Goal: Task Accomplishment & Management: Contribute content

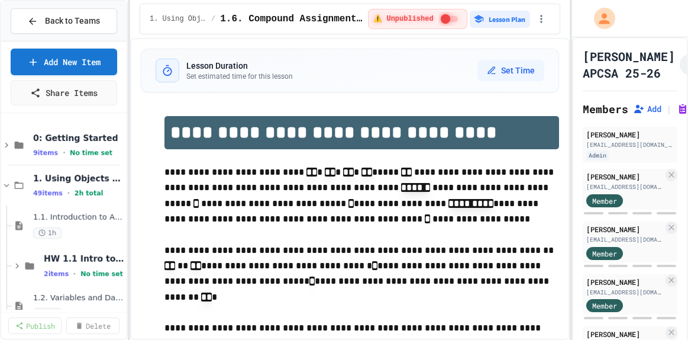
select select "***"
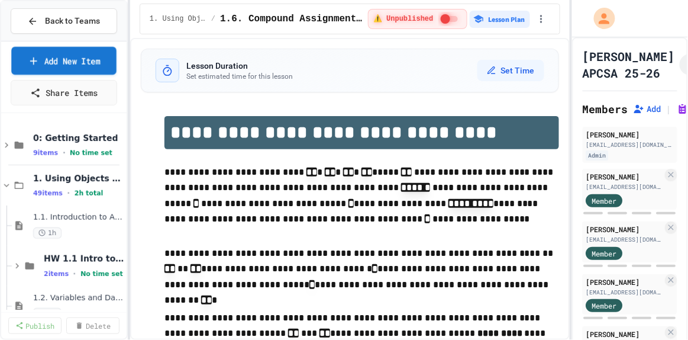
click at [50, 60] on link "Add New Item" at bounding box center [63, 61] width 105 height 28
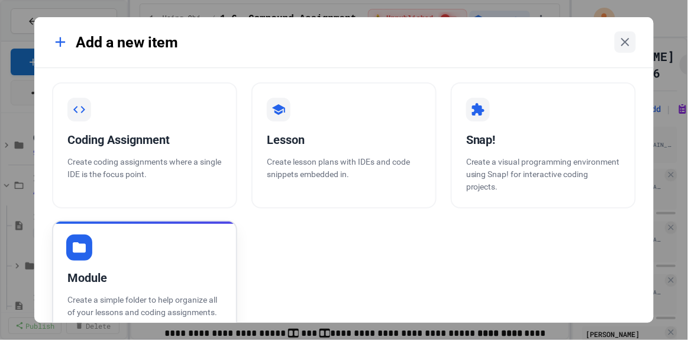
click at [148, 252] on div "Module Create a simple folder to help organize all of your lessons and coding a…" at bounding box center [144, 277] width 185 height 114
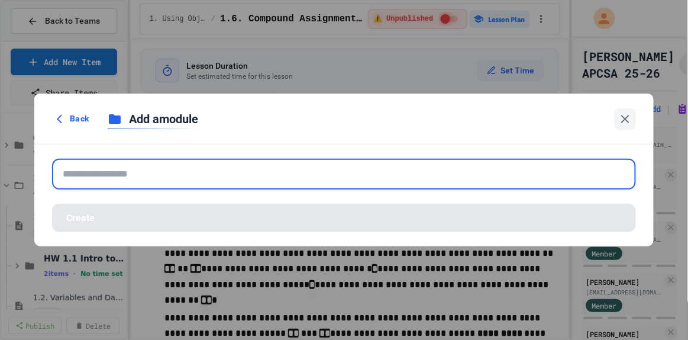
click at [118, 176] on input "text" at bounding box center [344, 174] width 584 height 31
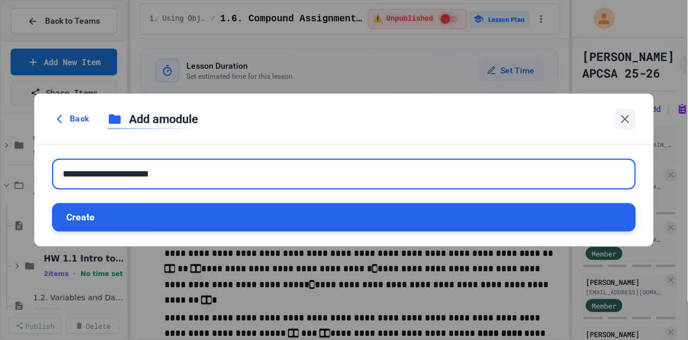
type input "**********"
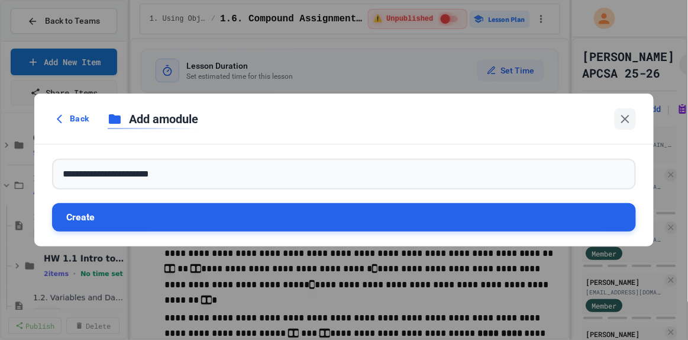
click at [233, 221] on button "Create" at bounding box center [344, 217] width 584 height 28
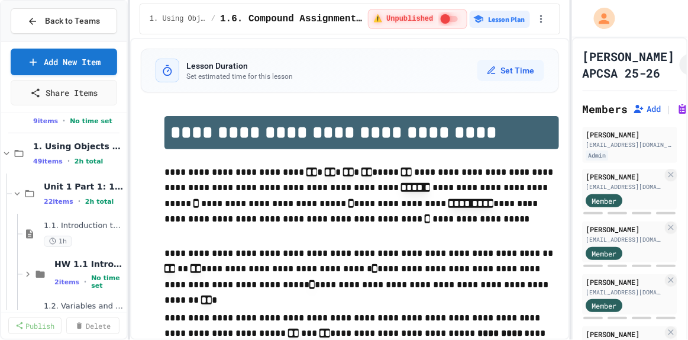
scroll to position [30, 0]
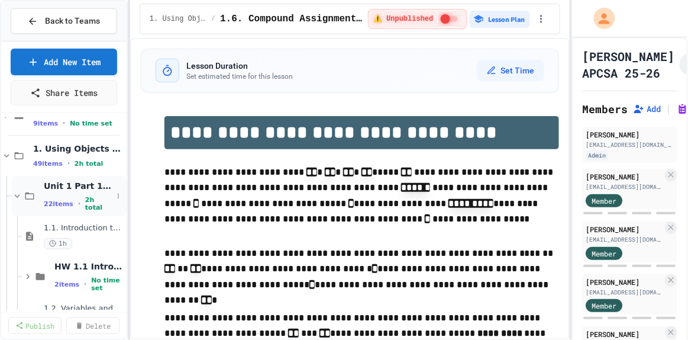
click at [18, 191] on icon at bounding box center [17, 196] width 11 height 11
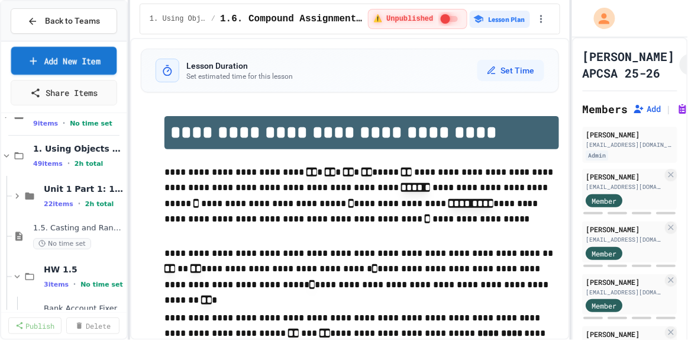
click at [83, 55] on link "Add New Item" at bounding box center [64, 61] width 106 height 28
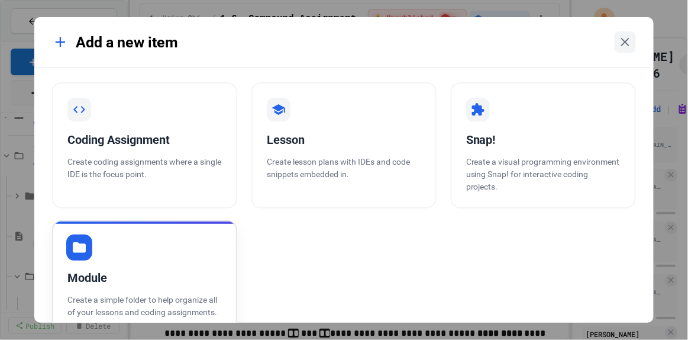
click at [125, 248] on div "Module Create a simple folder to help organize all of your lessons and coding a…" at bounding box center [144, 277] width 185 height 114
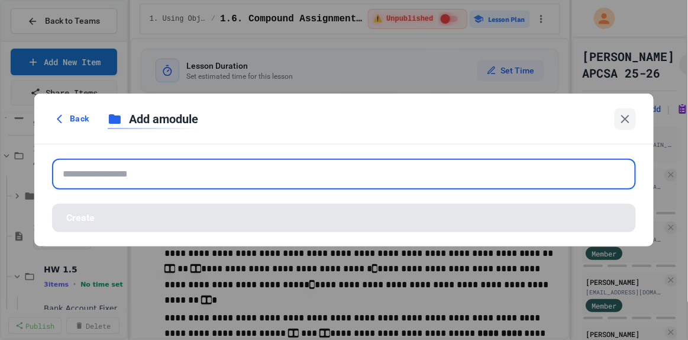
click at [73, 179] on input "text" at bounding box center [344, 174] width 584 height 31
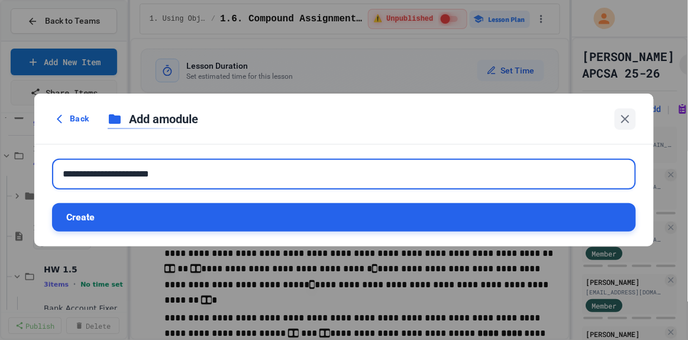
type input "**********"
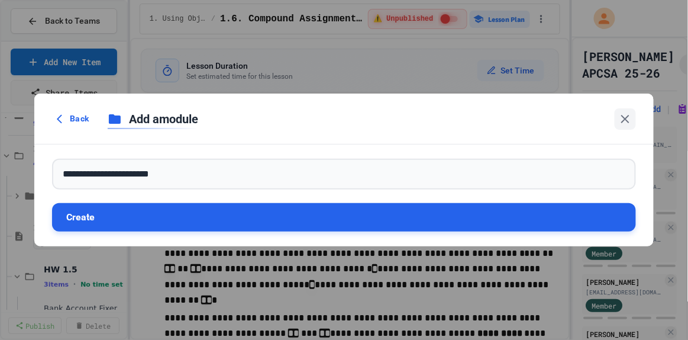
click at [100, 211] on button "Create" at bounding box center [344, 217] width 584 height 28
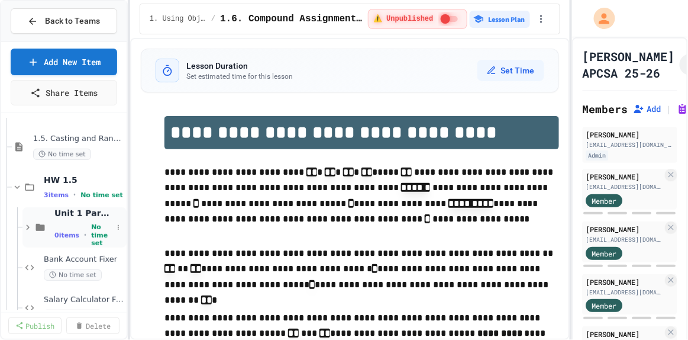
scroll to position [118, 0]
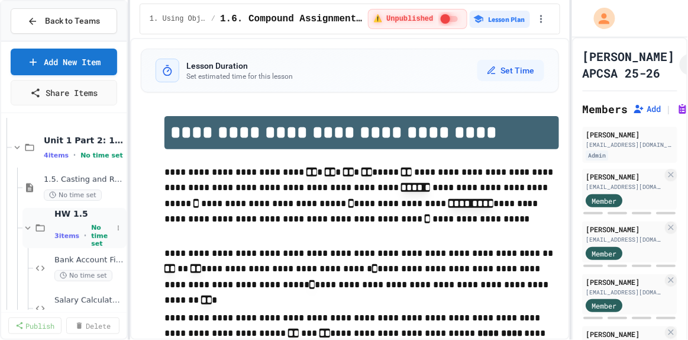
click at [26, 226] on icon at bounding box center [27, 228] width 5 height 4
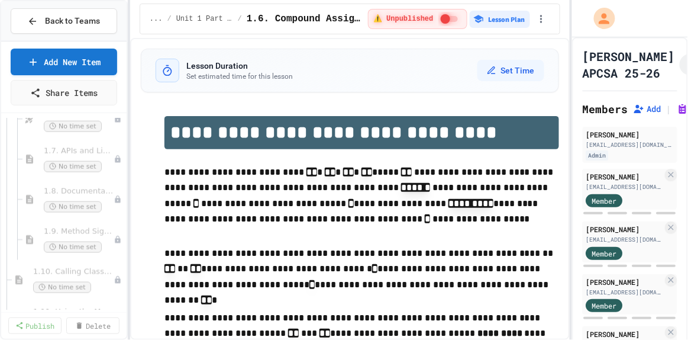
scroll to position [388, 0]
click at [60, 55] on link "Add New Item" at bounding box center [64, 61] width 106 height 28
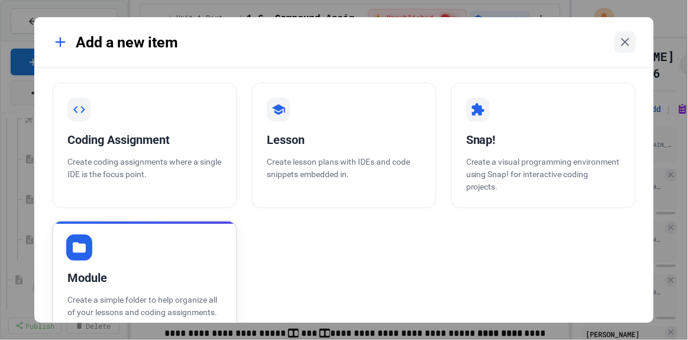
click at [143, 290] on div "Module Create a simple folder to help organize all of your lessons and coding a…" at bounding box center [144, 277] width 185 height 114
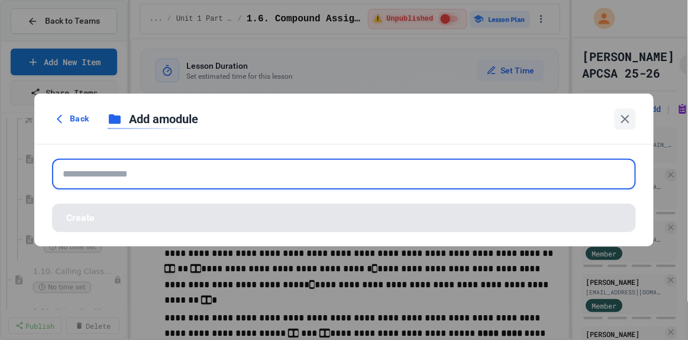
click at [158, 183] on input "text" at bounding box center [344, 174] width 584 height 31
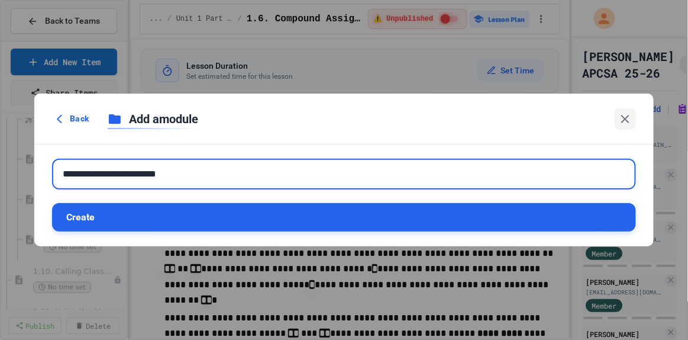
type input "**********"
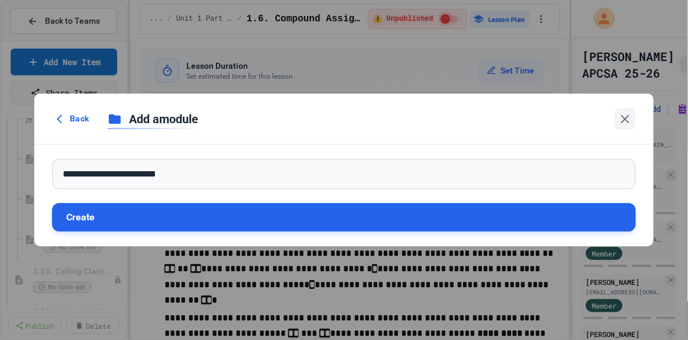
click at [183, 217] on button "Create" at bounding box center [344, 217] width 584 height 28
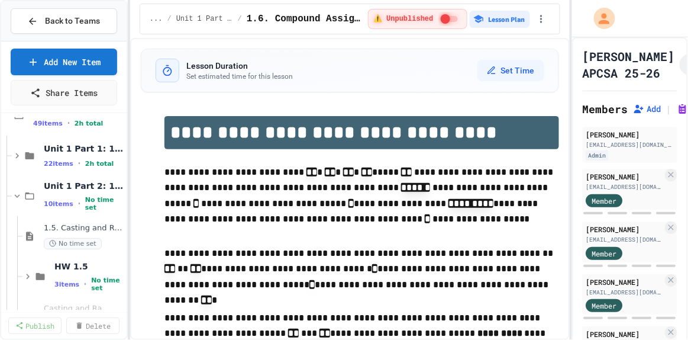
scroll to position [69, 0]
click at [17, 195] on icon at bounding box center [17, 197] width 11 height 11
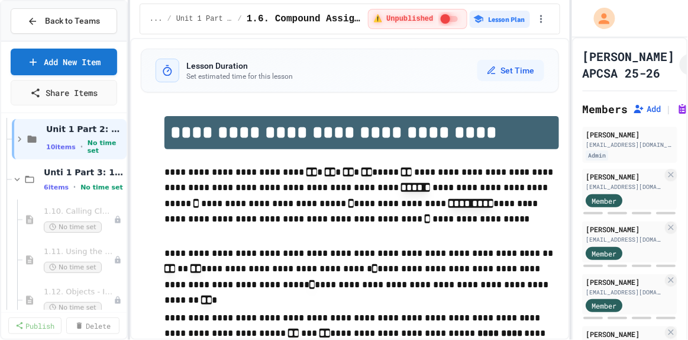
scroll to position [125, 0]
click at [17, 179] on icon at bounding box center [17, 181] width 5 height 4
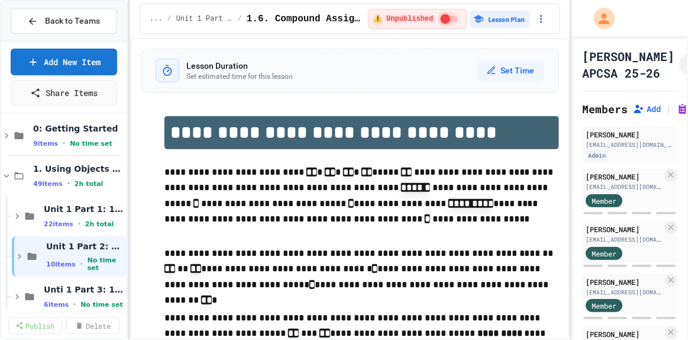
scroll to position [0, 0]
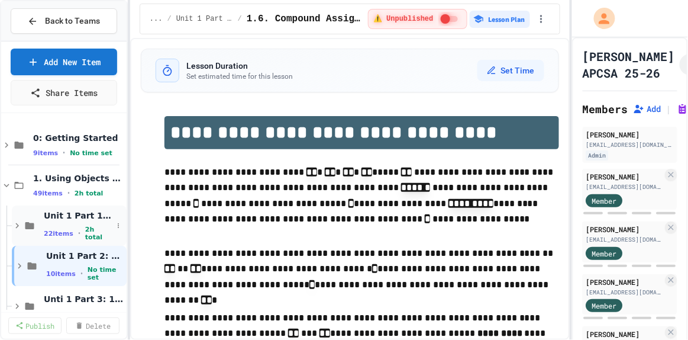
click at [17, 223] on icon at bounding box center [17, 225] width 4 height 5
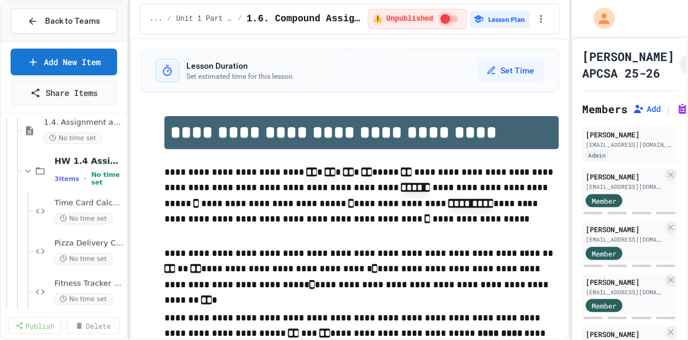
scroll to position [417, 0]
click at [29, 167] on icon at bounding box center [27, 170] width 11 height 11
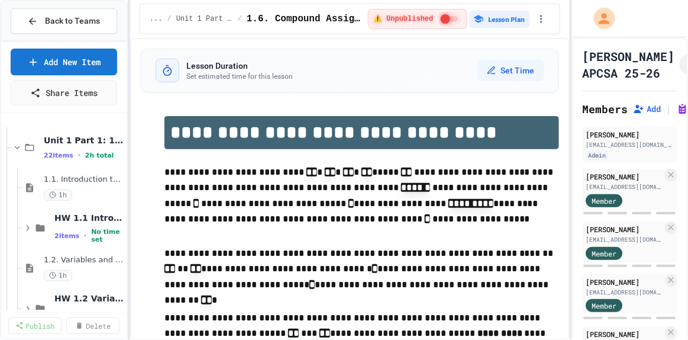
scroll to position [17, 0]
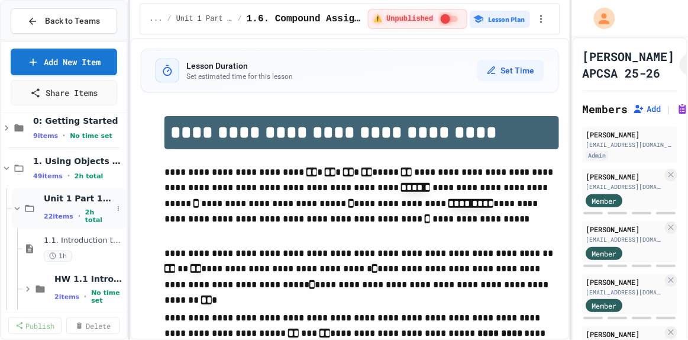
click at [20, 205] on icon at bounding box center [17, 208] width 11 height 11
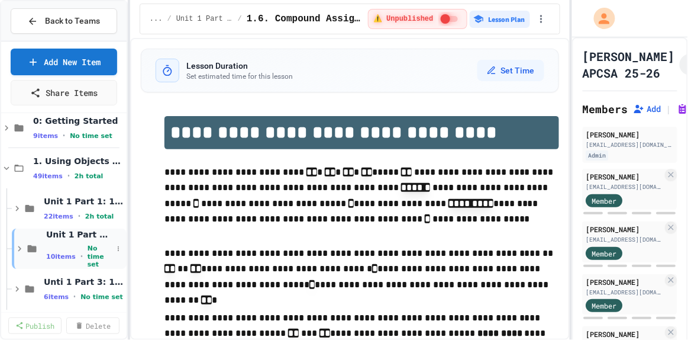
click at [21, 246] on icon at bounding box center [19, 248] width 11 height 11
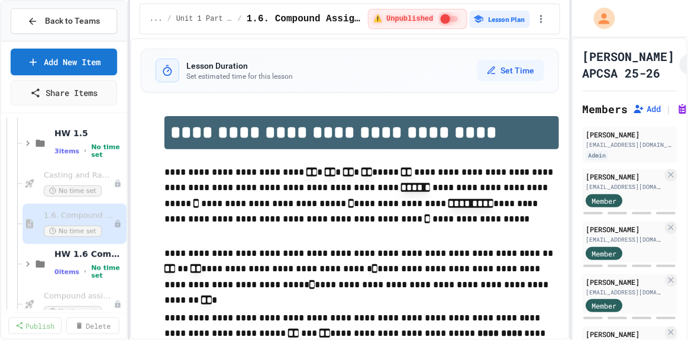
scroll to position [208, 0]
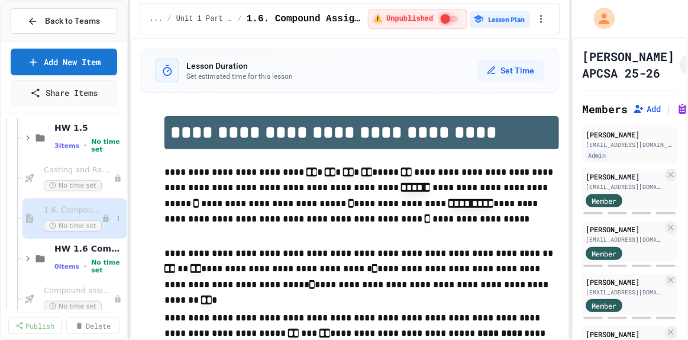
click at [65, 205] on span "1.6. Compound Assignment Operators" at bounding box center [73, 210] width 58 height 10
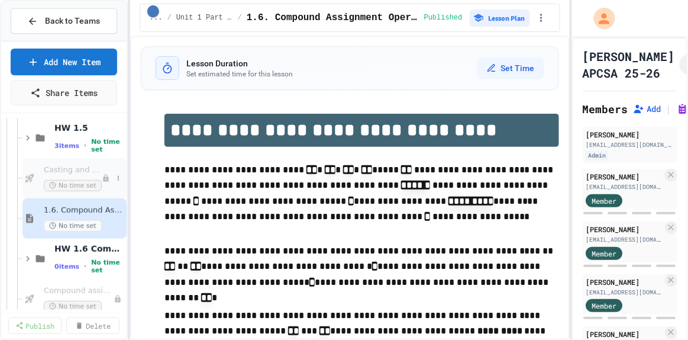
click at [61, 169] on span "Casting and Ranges of variables - Quiz" at bounding box center [73, 170] width 58 height 10
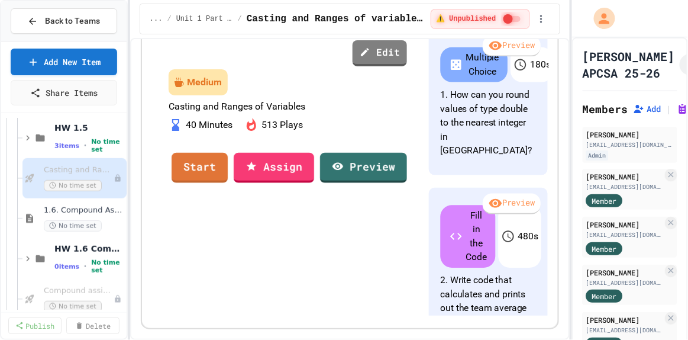
scroll to position [253, 0]
click at [228, 182] on link "Start" at bounding box center [200, 166] width 56 height 32
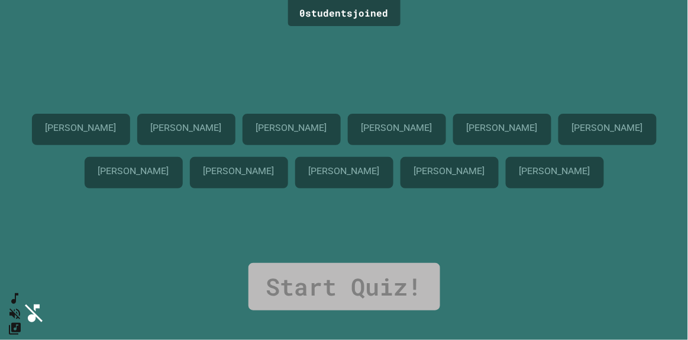
click at [118, 240] on div "[PERSON_NAME] [PERSON_NAME] [PERSON_NAME] [PERSON_NAME] [PERSON_NAME] [PERSON_N…" at bounding box center [344, 146] width 629 height 233
click at [366, 281] on link "Start Quiz!" at bounding box center [344, 286] width 192 height 47
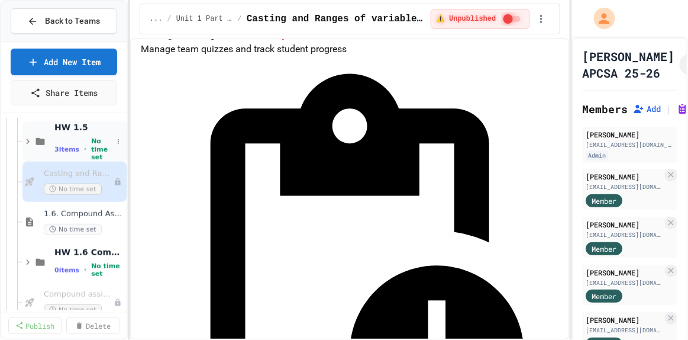
scroll to position [206, 0]
click at [82, 214] on span "1.6. Compound Assignment Operators" at bounding box center [78, 213] width 69 height 10
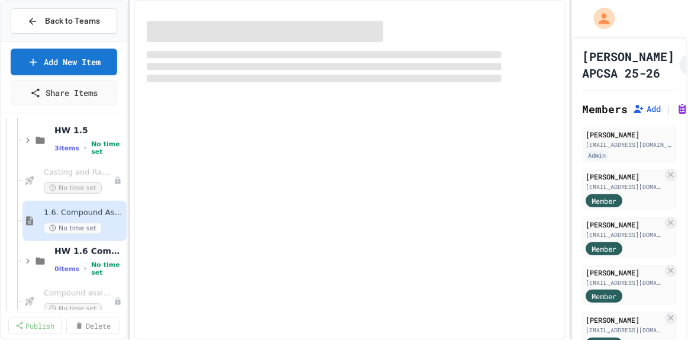
select select "***"
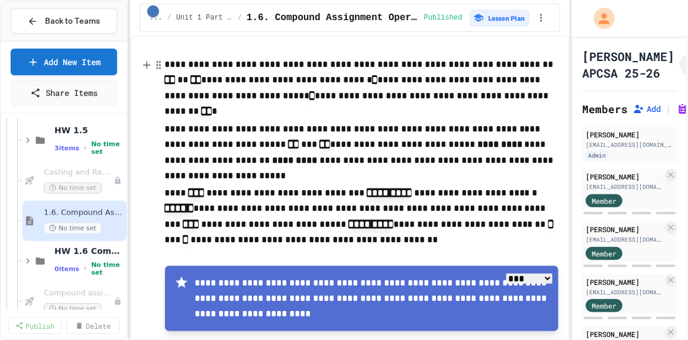
scroll to position [205, 0]
